Goal: Manage account settings

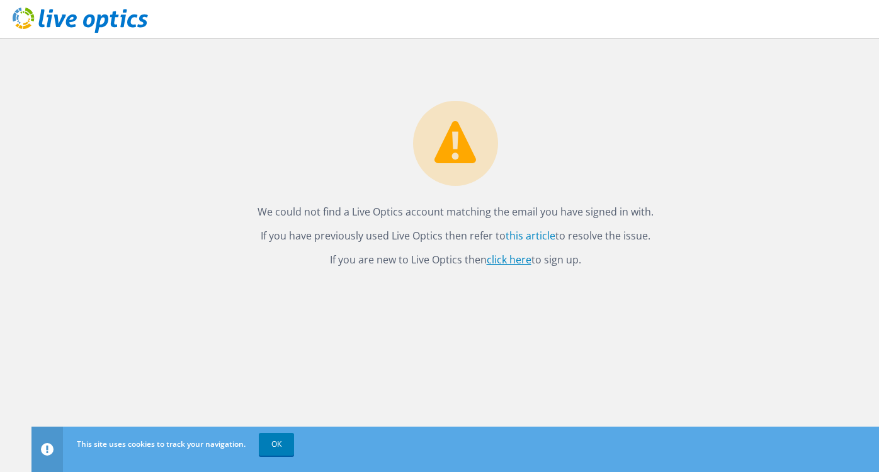
click at [498, 258] on link "click here" at bounding box center [509, 260] width 45 height 14
click at [544, 235] on link "this article" at bounding box center [531, 236] width 50 height 14
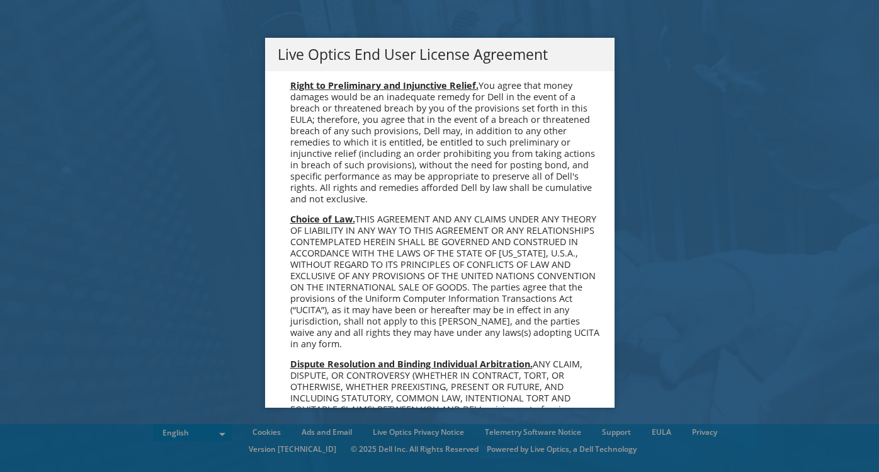
scroll to position [4617, 0]
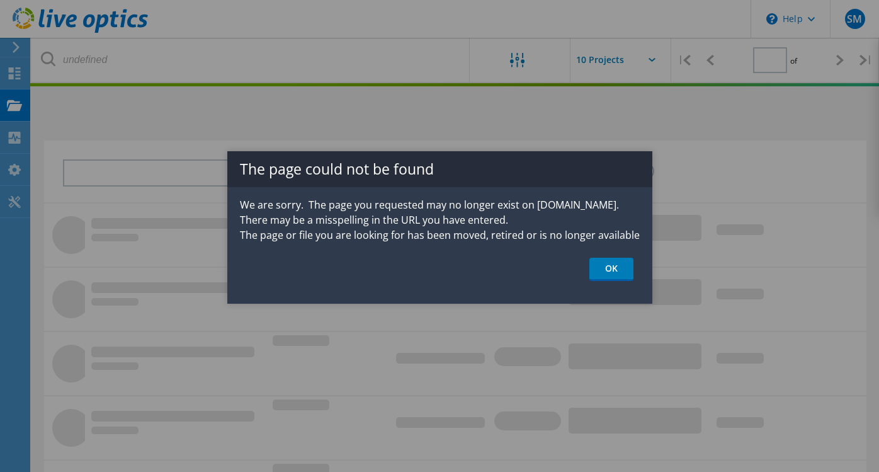
type input "1"
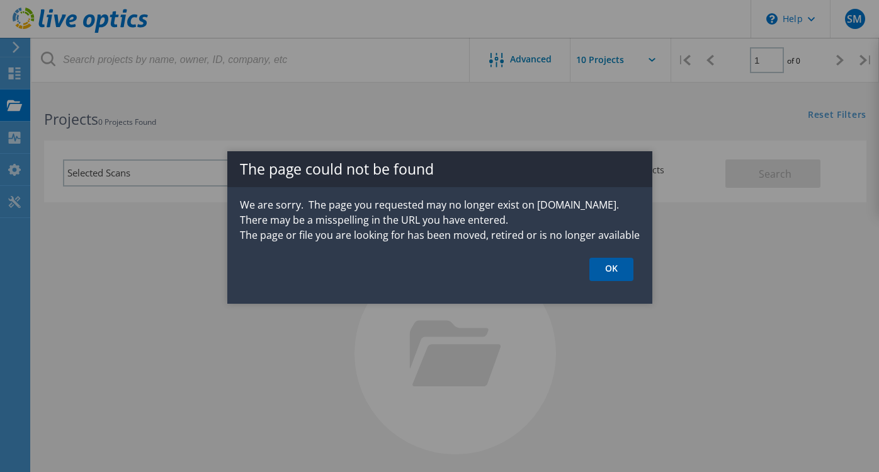
click at [614, 268] on link "OK" at bounding box center [612, 269] width 44 height 23
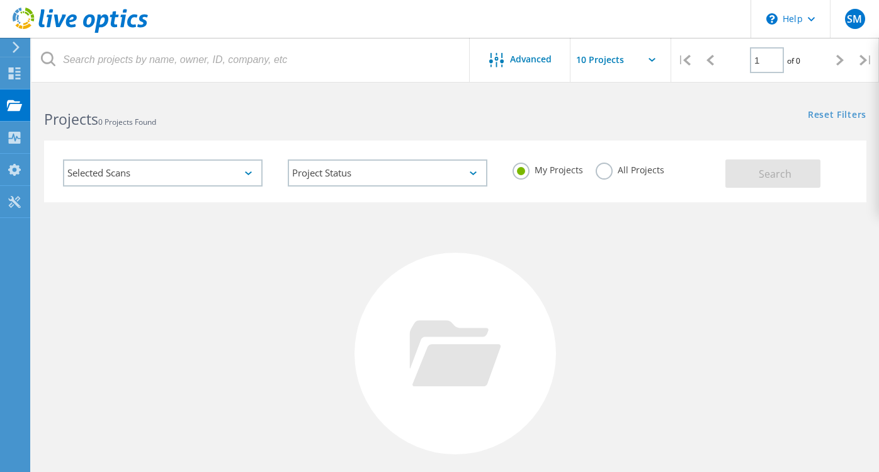
click at [224, 175] on div "Selected Scans" at bounding box center [163, 172] width 200 height 27
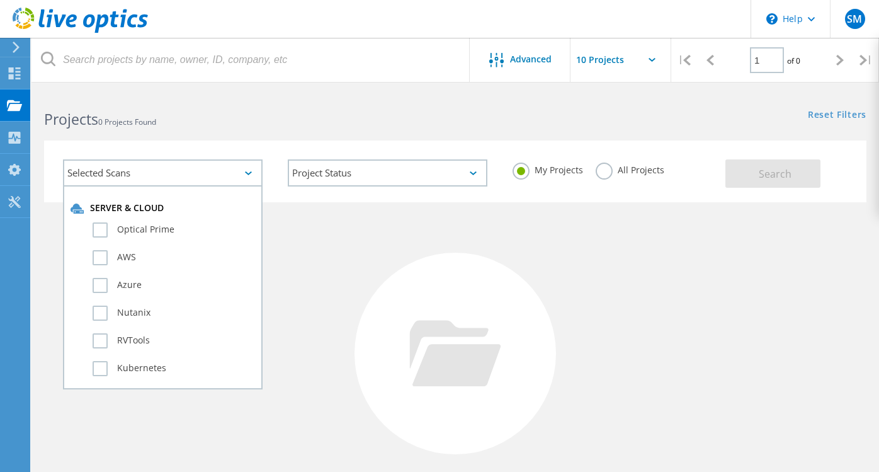
click at [388, 236] on div "No Projects Found Try refining your search." at bounding box center [455, 365] width 823 height 326
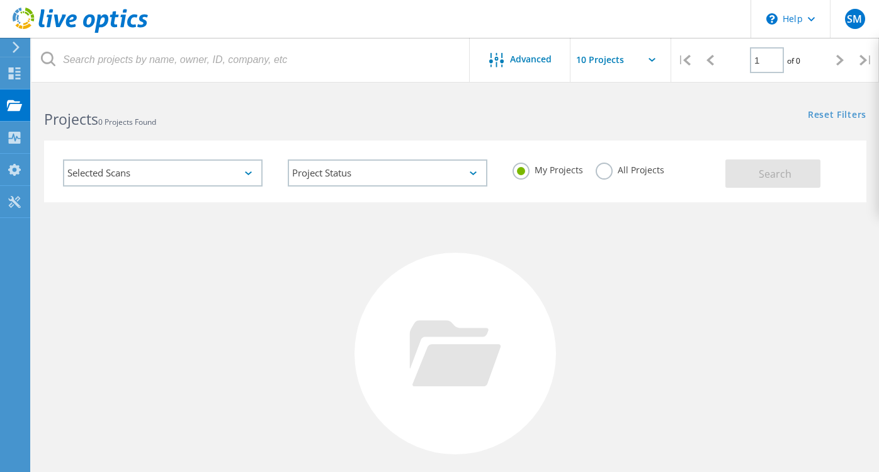
click at [609, 169] on label "All Projects" at bounding box center [630, 169] width 69 height 12
click at [0, 0] on input "All Projects" at bounding box center [0, 0] width 0 height 0
click at [754, 179] on button "Search" at bounding box center [773, 173] width 95 height 28
click at [15, 140] on icon at bounding box center [14, 138] width 15 height 12
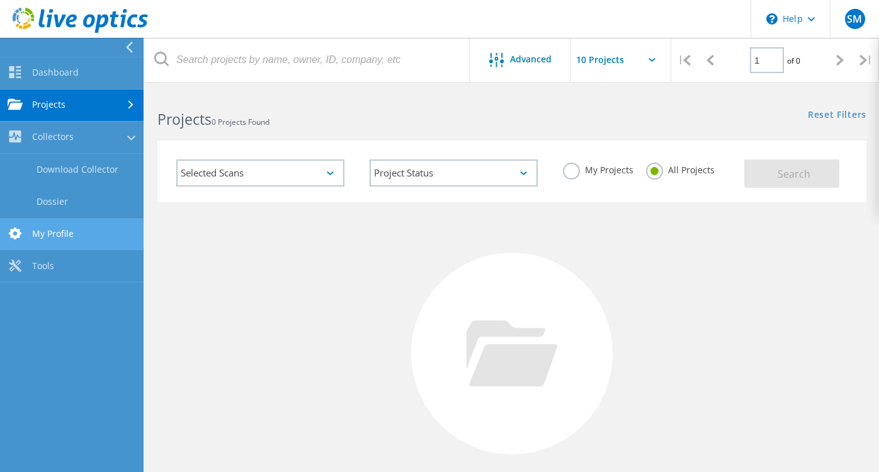
click at [71, 230] on link "My Profile" at bounding box center [72, 235] width 144 height 32
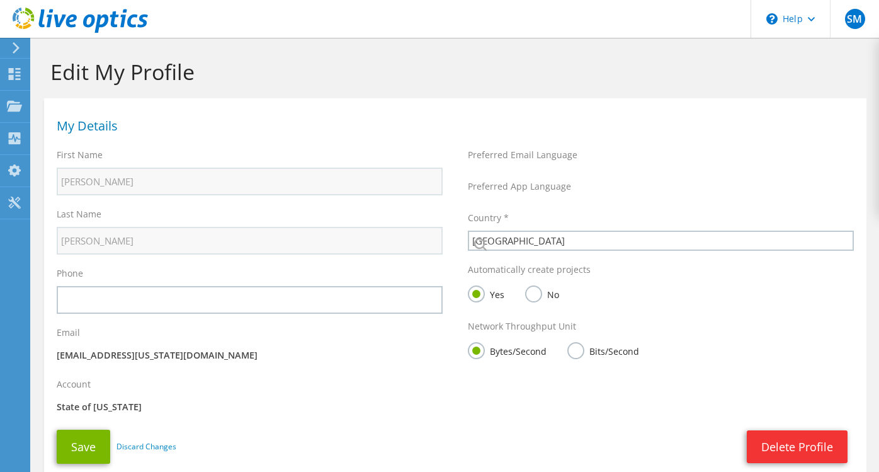
select select "224"
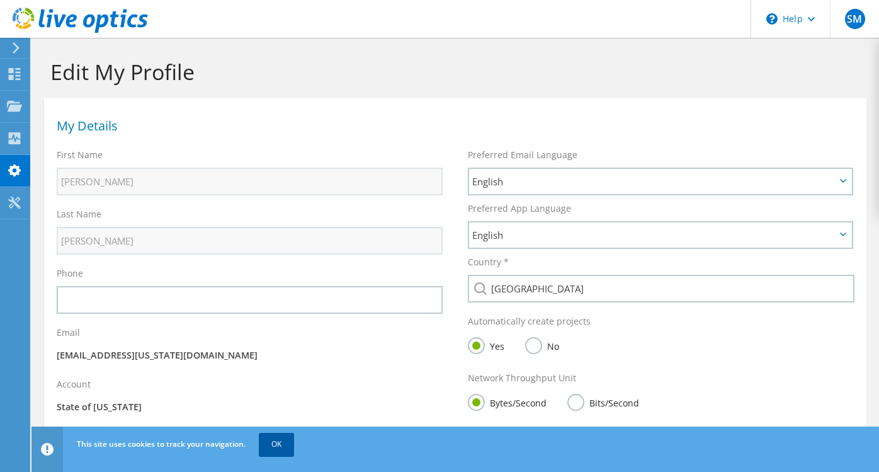
click at [278, 441] on link "OK" at bounding box center [276, 444] width 35 height 23
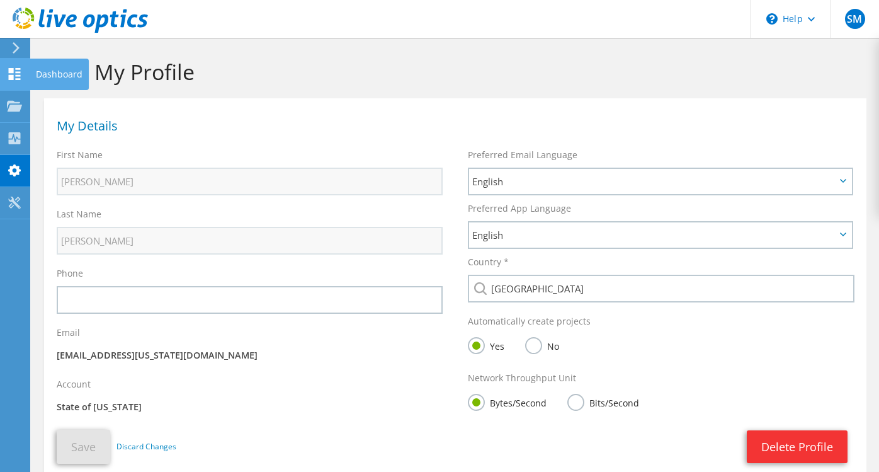
click at [19, 76] on icon at bounding box center [14, 74] width 15 height 12
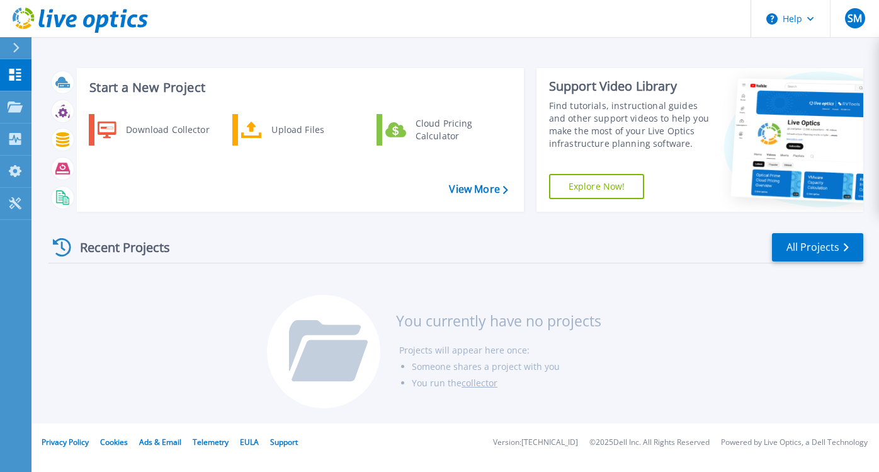
click at [13, 47] on icon at bounding box center [16, 48] width 7 height 10
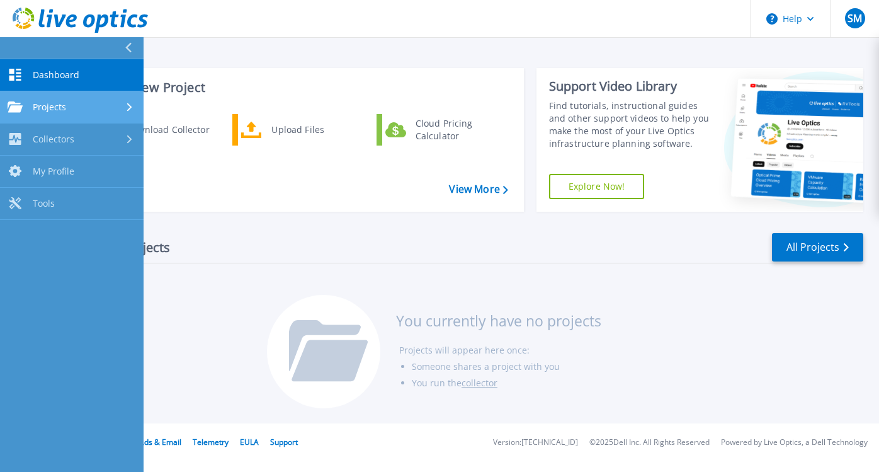
click at [71, 103] on div "Projects" at bounding box center [72, 106] width 129 height 11
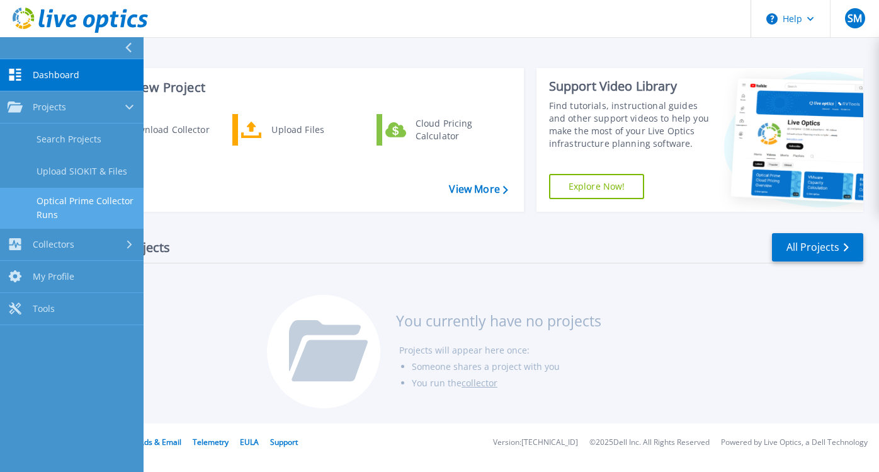
click at [91, 197] on link "Optical Prime Collector Runs" at bounding box center [72, 208] width 144 height 40
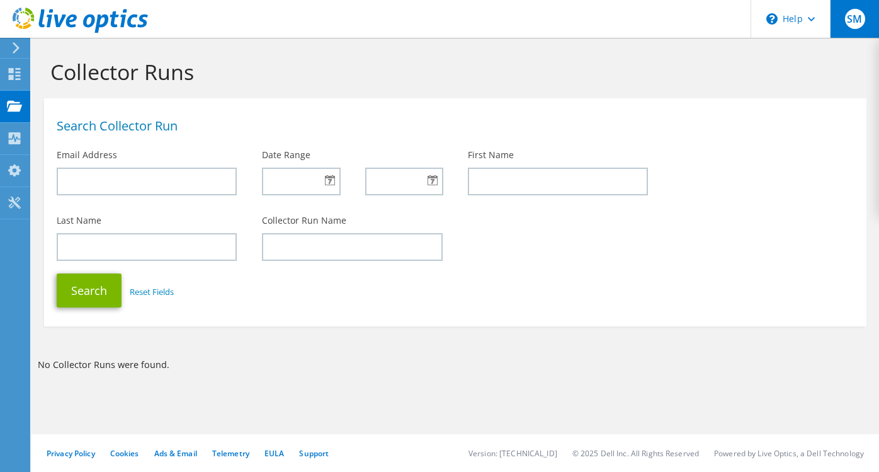
click at [859, 23] on span "SM" at bounding box center [855, 19] width 20 height 20
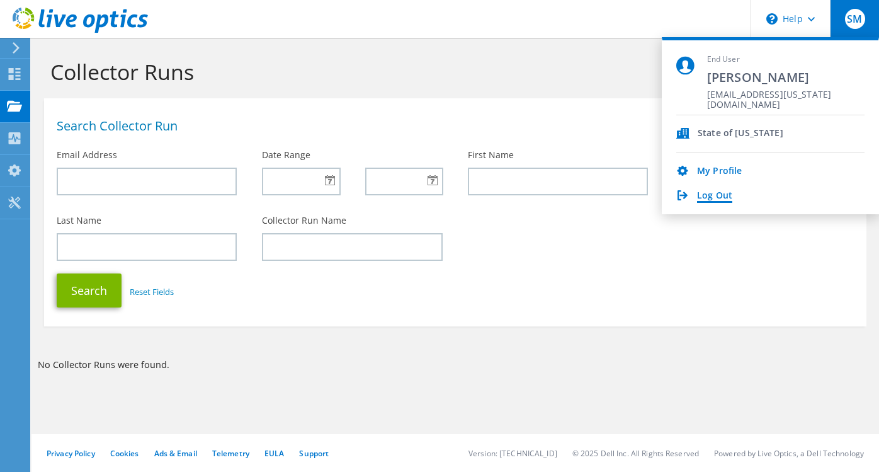
click at [716, 196] on link "Log Out" at bounding box center [714, 196] width 35 height 12
